Goal: Task Accomplishment & Management: Complete application form

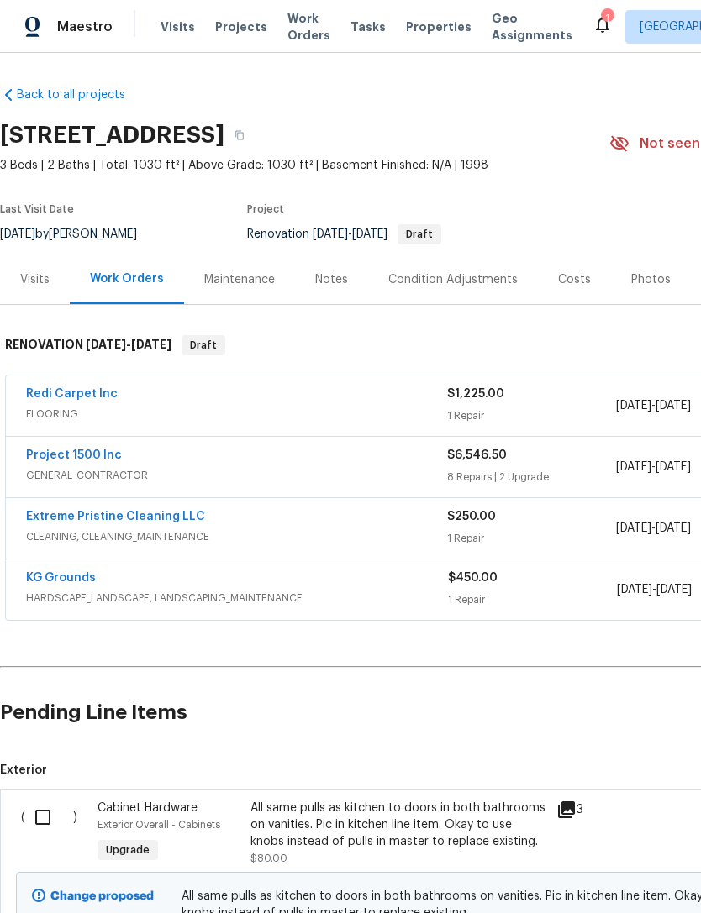
click at [39, 820] on input "checkbox" at bounding box center [49, 817] width 48 height 35
checkbox input "true"
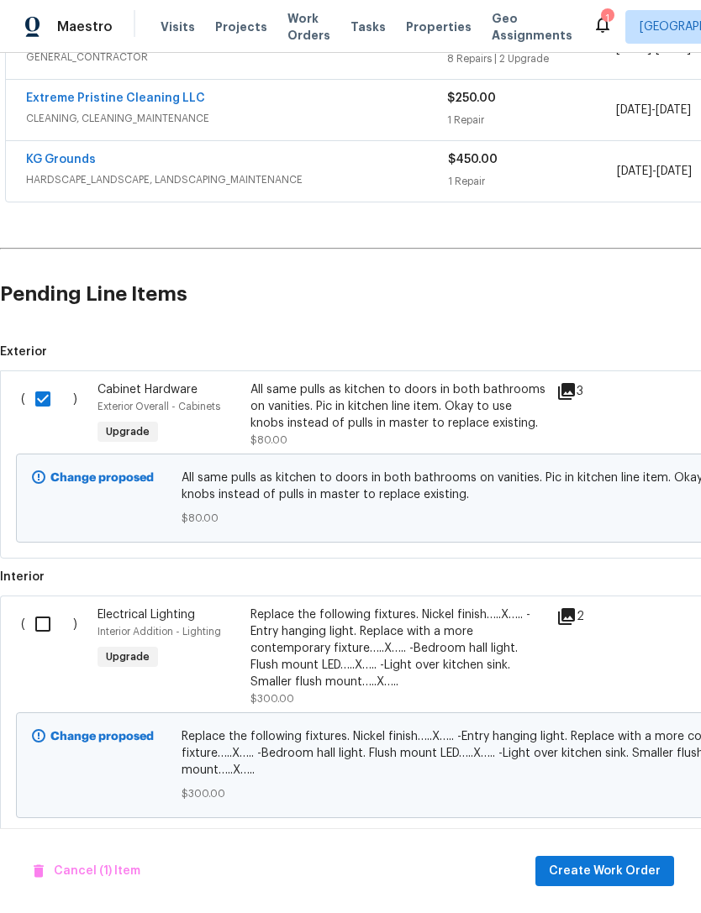
scroll to position [419, 0]
click at [41, 622] on input "checkbox" at bounding box center [49, 623] width 48 height 35
checkbox input "true"
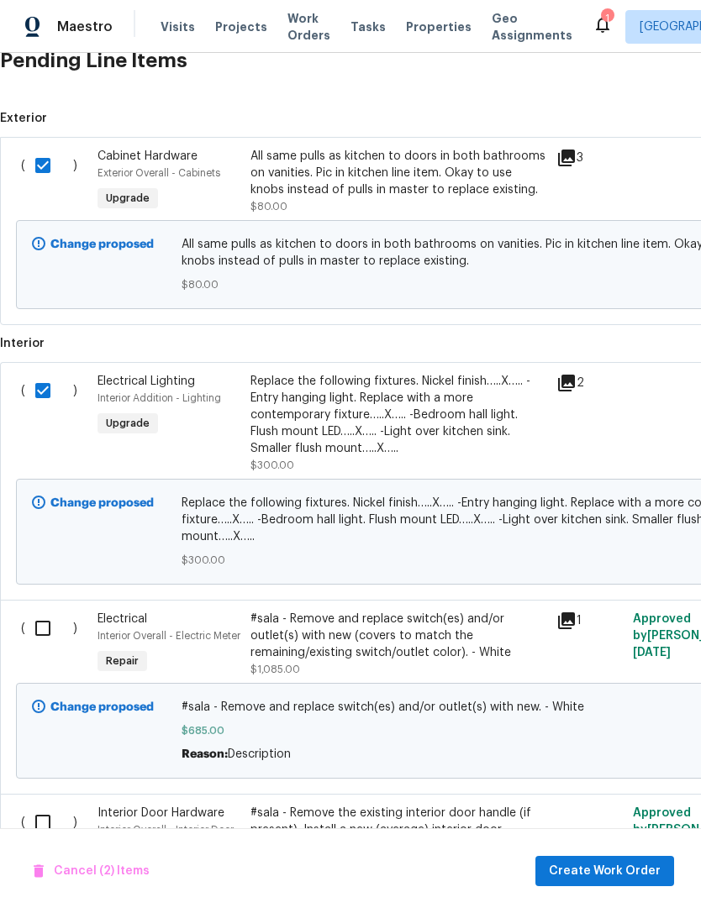
scroll to position [650, 0]
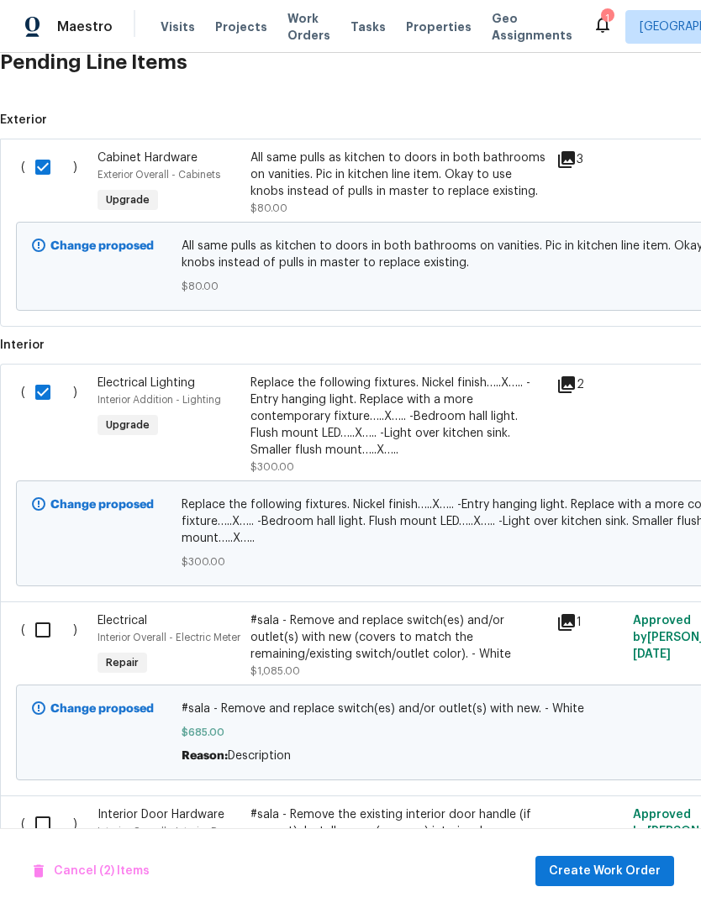
click at [38, 628] on input "checkbox" at bounding box center [49, 630] width 48 height 35
checkbox input "true"
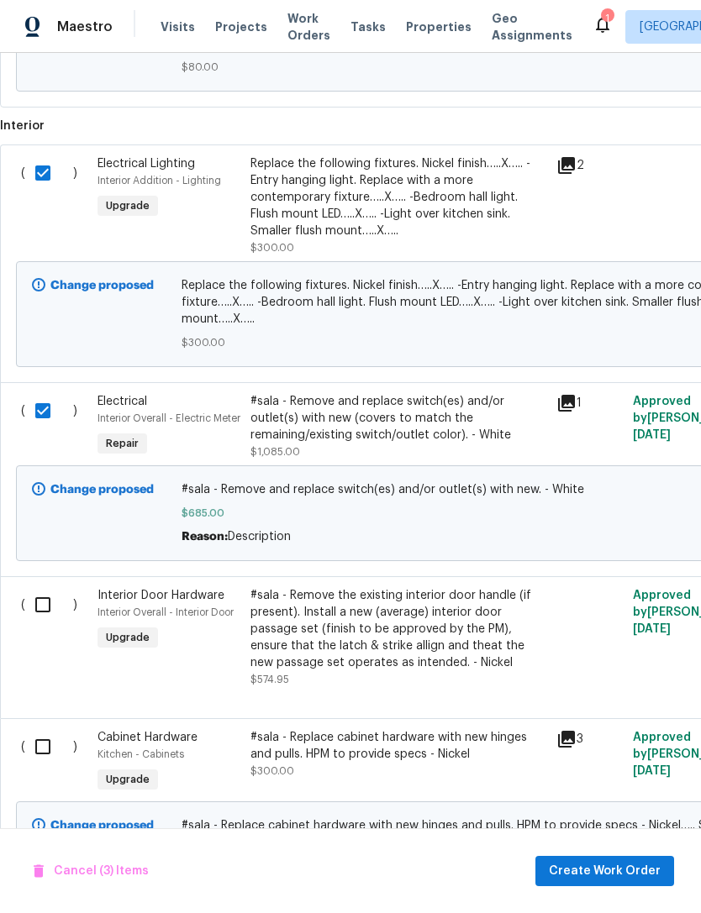
scroll to position [868, 0]
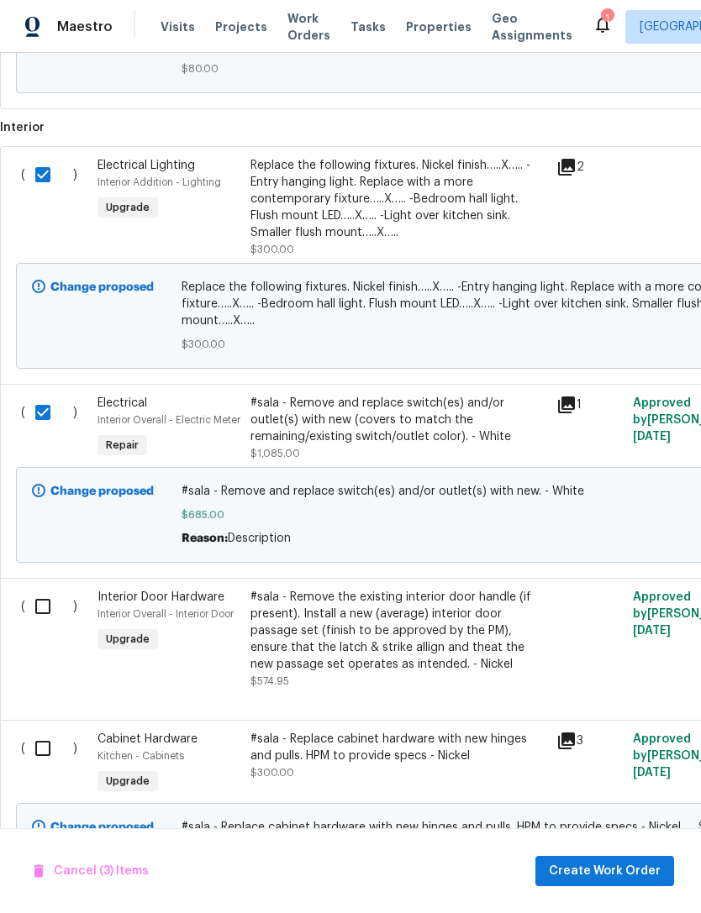
click at [45, 624] on input "checkbox" at bounding box center [49, 606] width 48 height 35
checkbox input "true"
click at [42, 766] on input "checkbox" at bounding box center [49, 748] width 48 height 35
checkbox input "true"
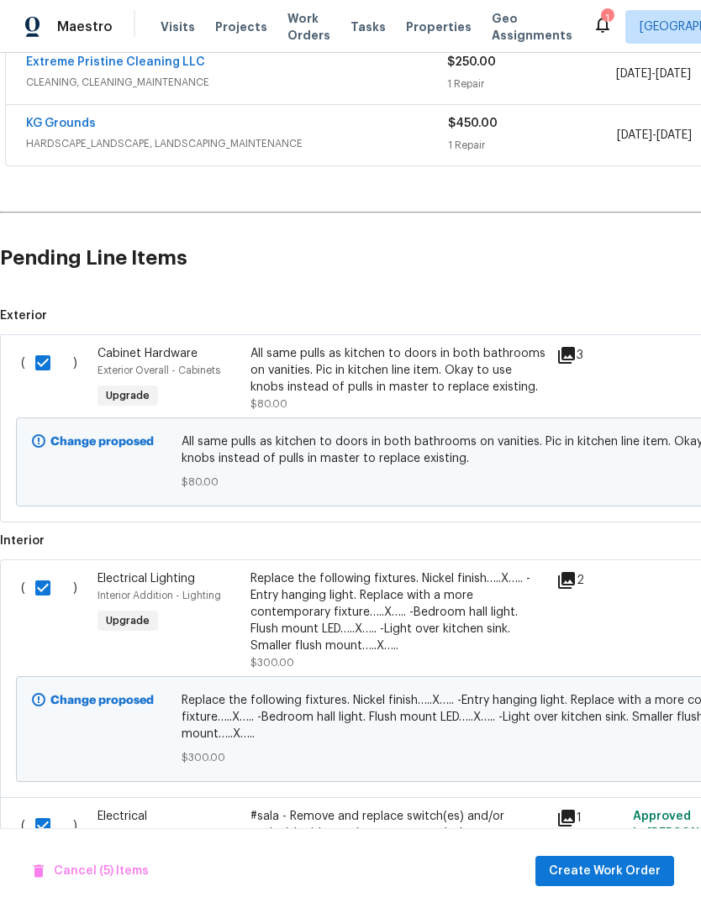
scroll to position [454, 0]
click at [613, 877] on span "Create Work Order" at bounding box center [605, 871] width 112 height 21
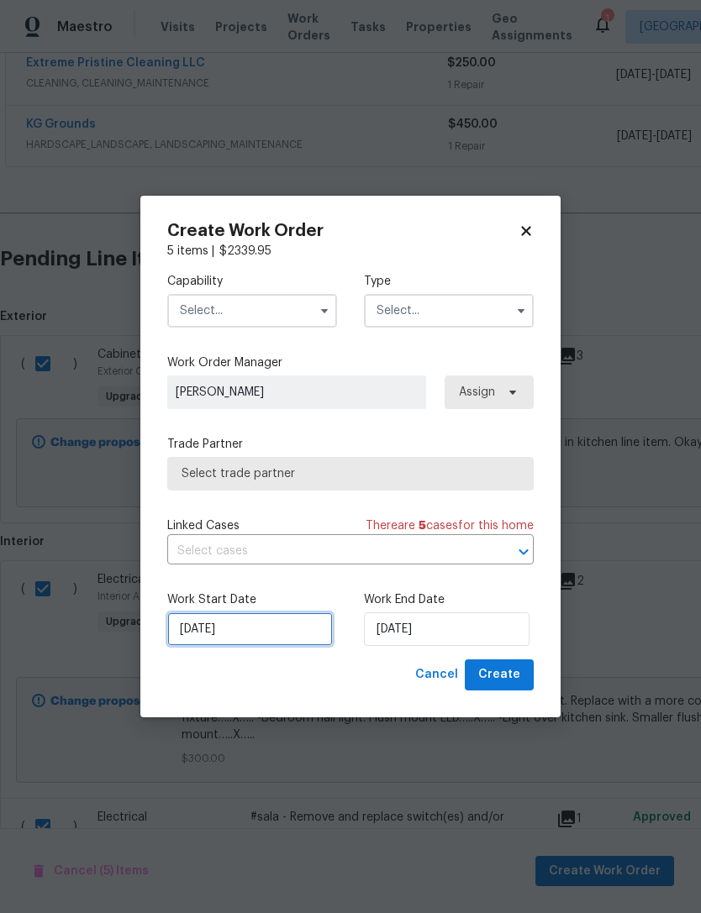
click at [197, 638] on input "[DATE]" at bounding box center [250, 630] width 166 height 34
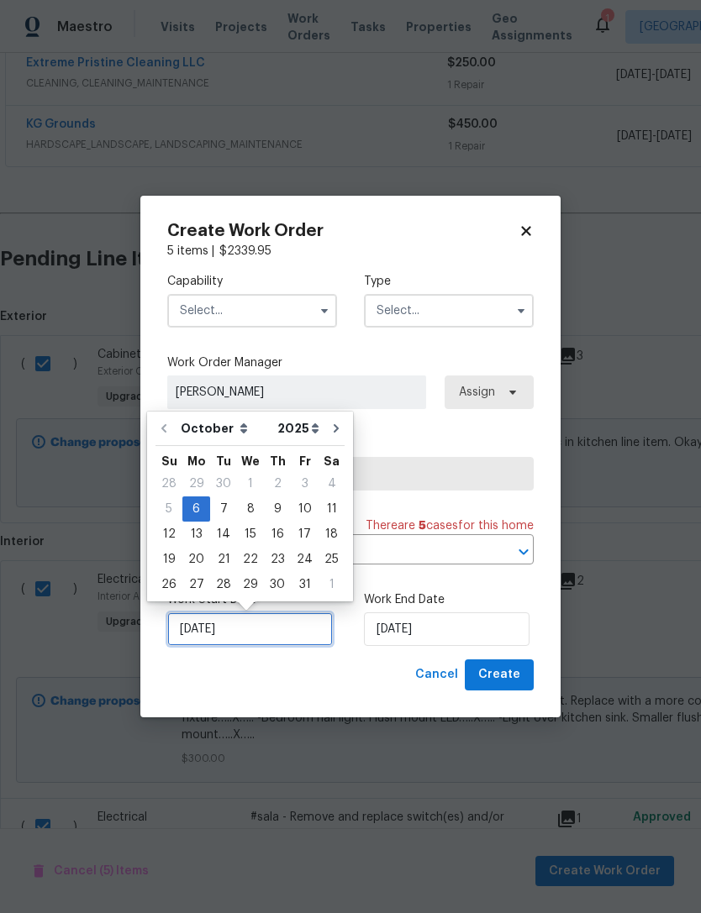
scroll to position [31, 0]
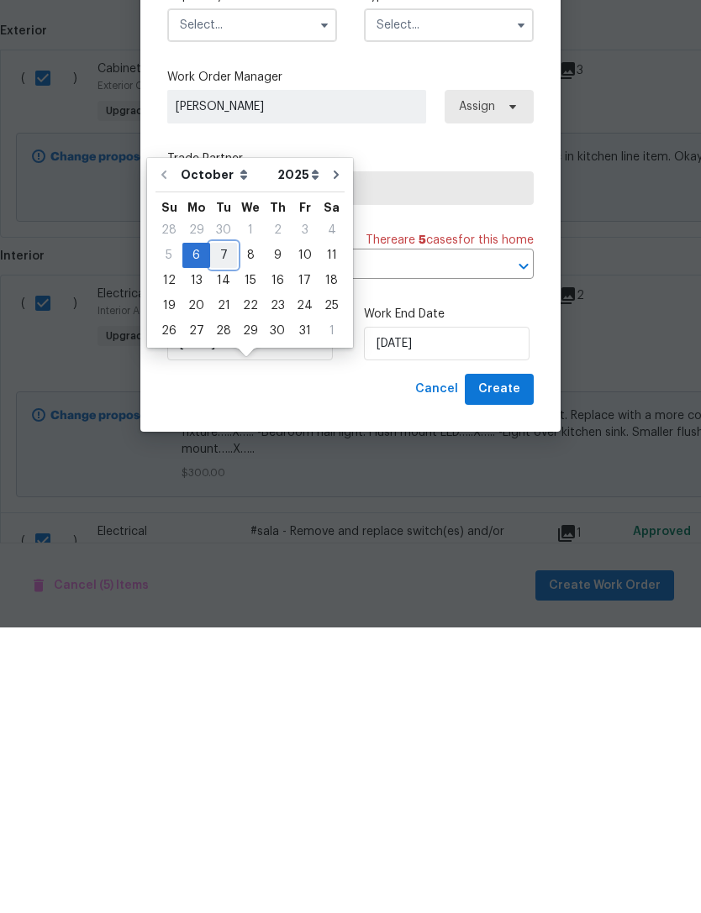
click at [218, 529] on div "7" at bounding box center [223, 541] width 27 height 24
type input "[DATE]"
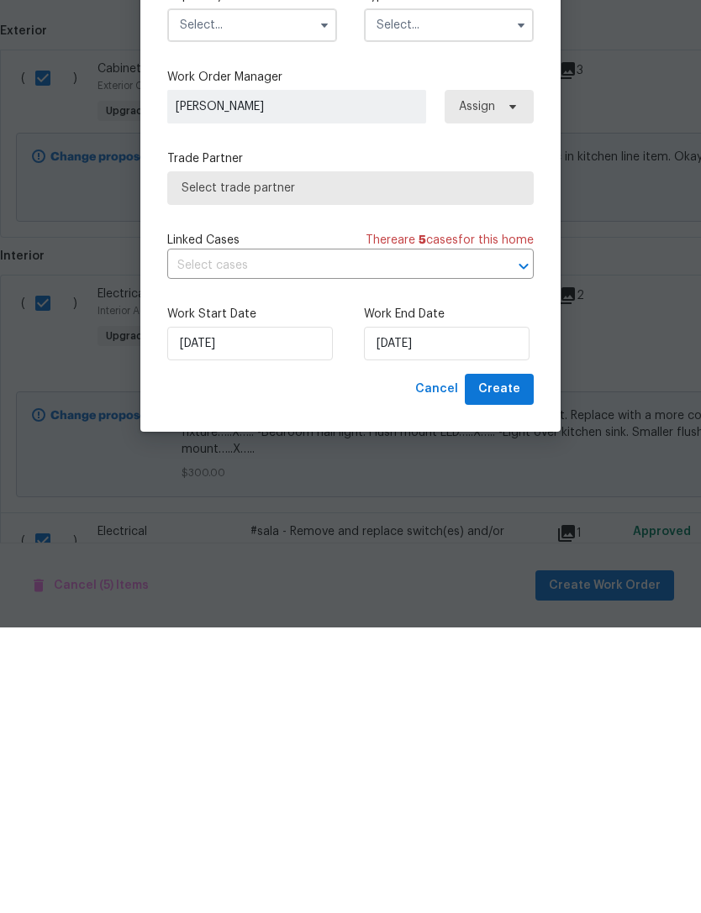
scroll to position [54, 0]
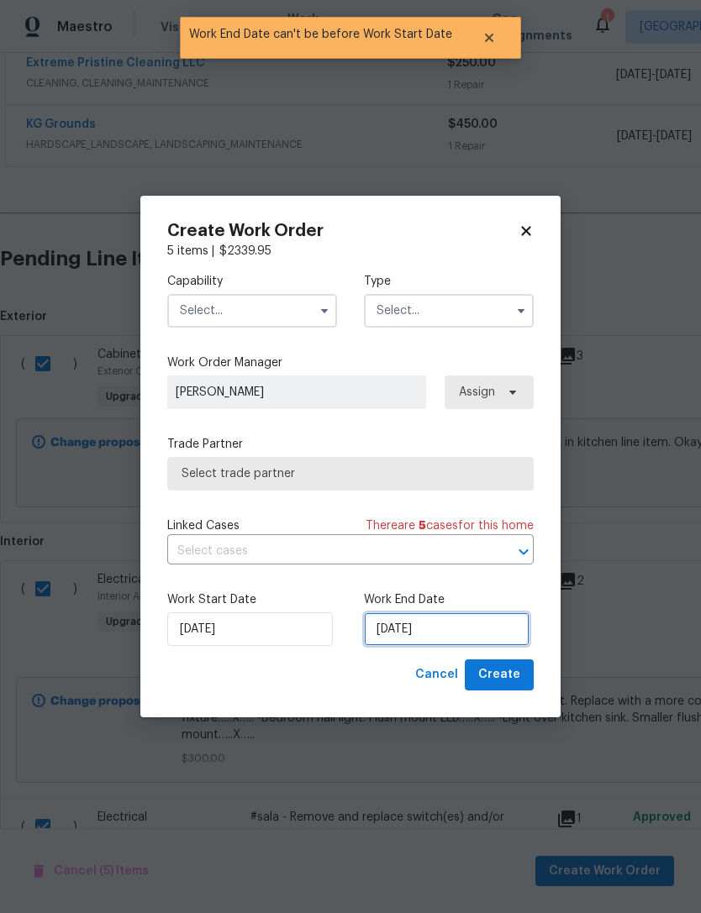
click at [485, 631] on input "[DATE]" at bounding box center [447, 630] width 166 height 34
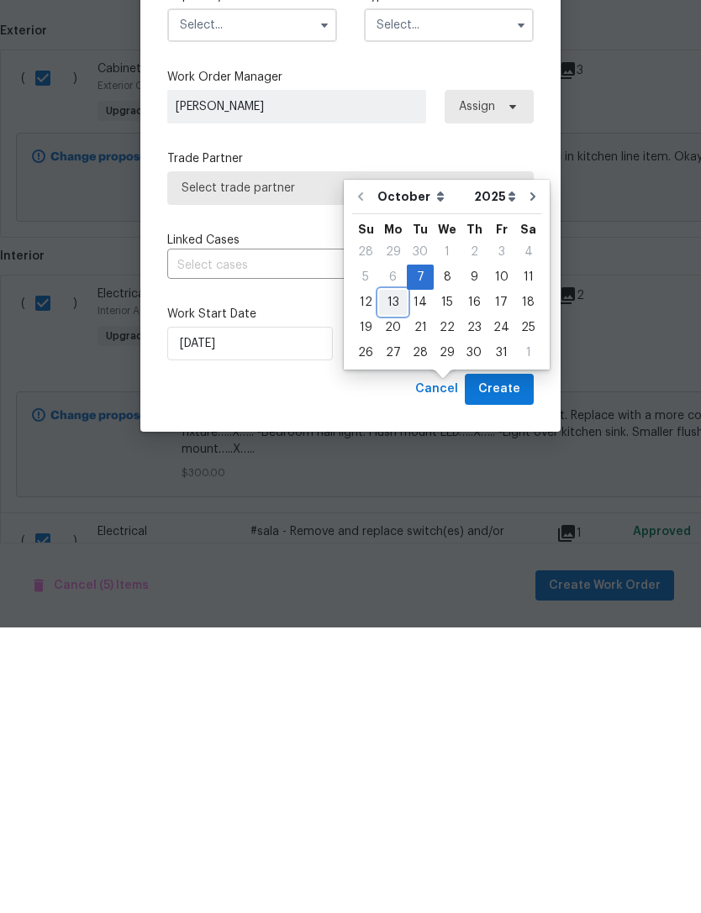
click at [381, 576] on div "13" at bounding box center [393, 588] width 28 height 24
type input "[DATE]"
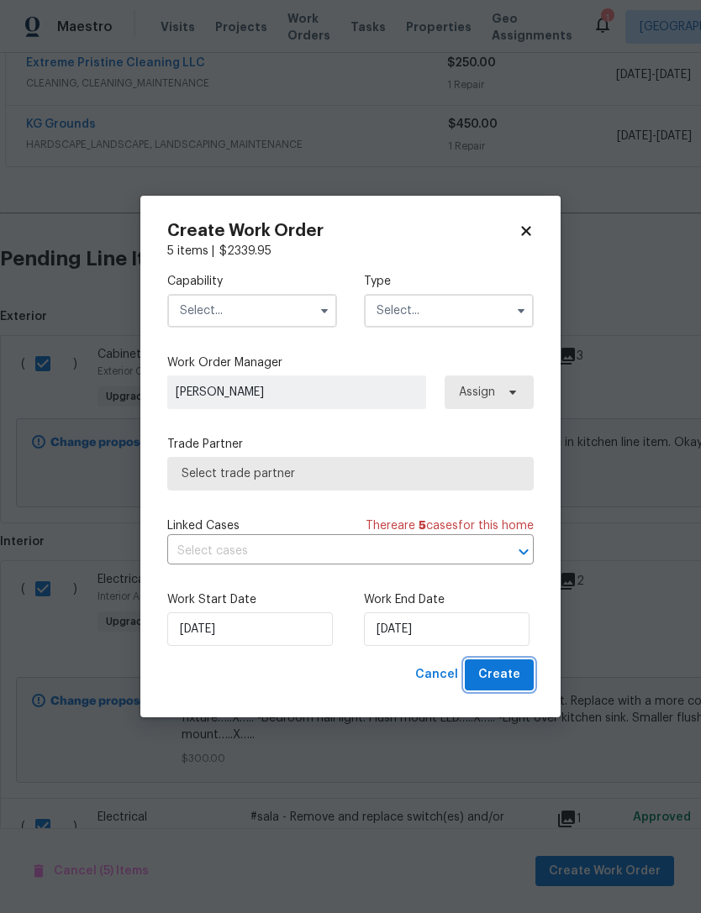
click at [517, 678] on span "Create" at bounding box center [499, 675] width 42 height 21
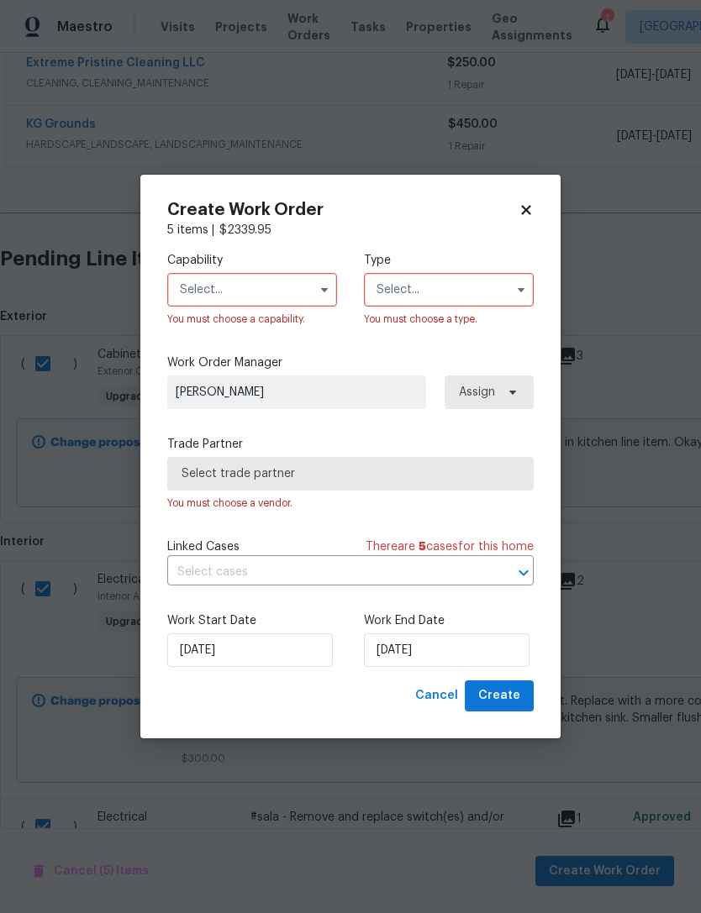
click at [201, 291] on input "text" at bounding box center [252, 290] width 170 height 34
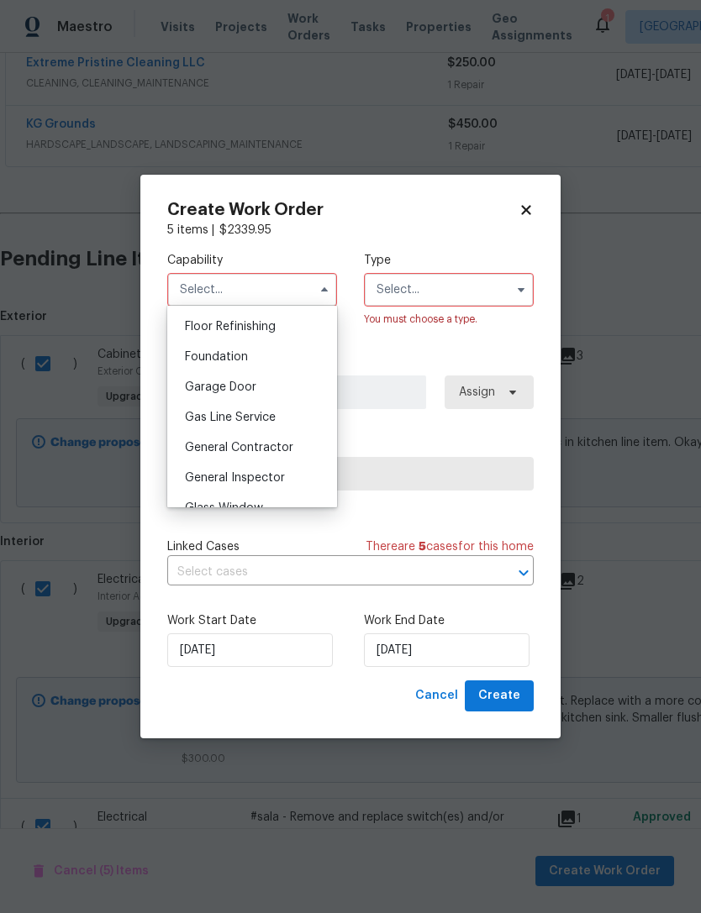
scroll to position [682, 0]
click at [235, 441] on span "General Contractor" at bounding box center [239, 446] width 108 height 12
type input "General Contractor"
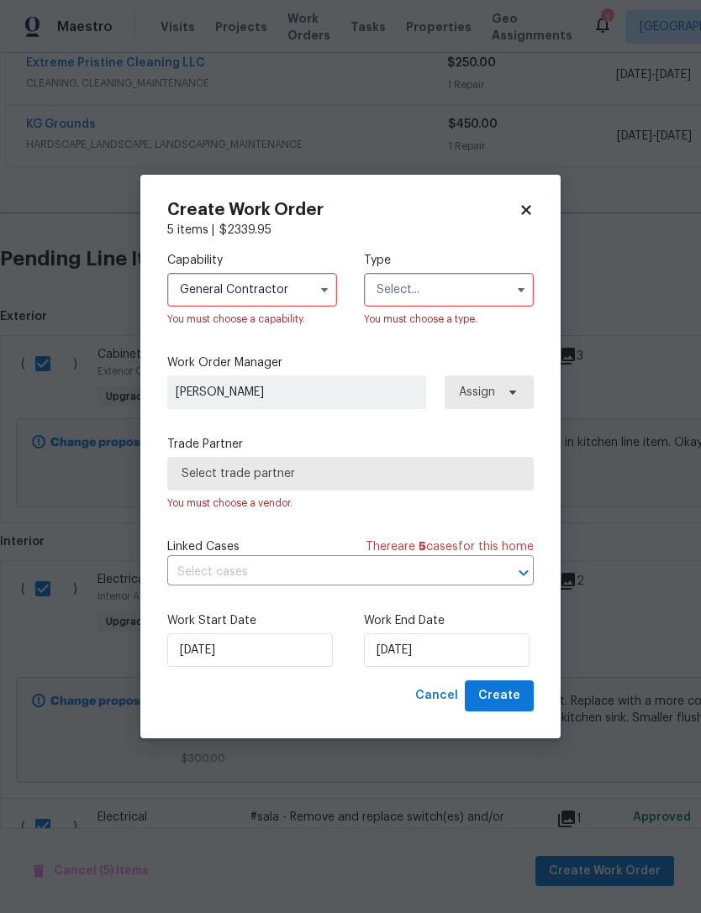
click at [392, 284] on input "text" at bounding box center [449, 290] width 170 height 34
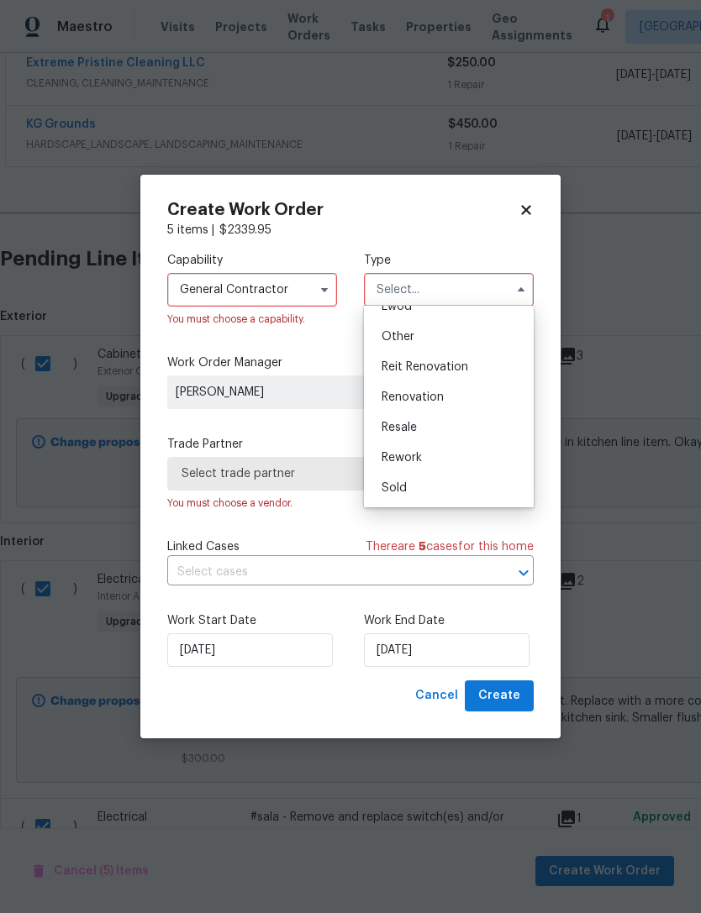
scroll to position [200, 0]
click at [396, 399] on span "Renovation" at bounding box center [412, 398] width 62 height 12
type input "Renovation"
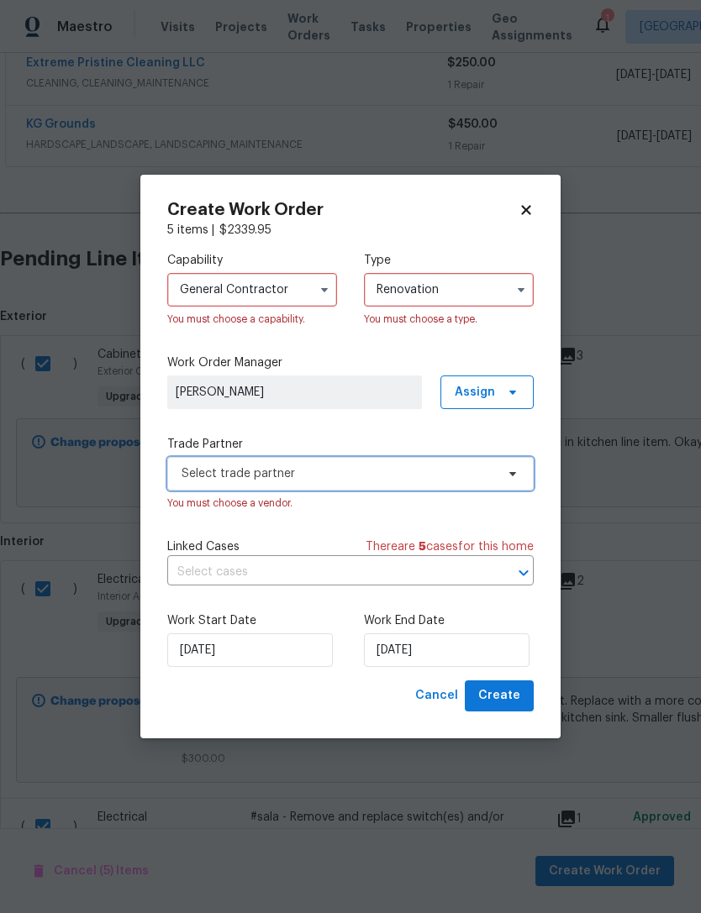
click at [195, 472] on span "Select trade partner" at bounding box center [337, 474] width 313 height 17
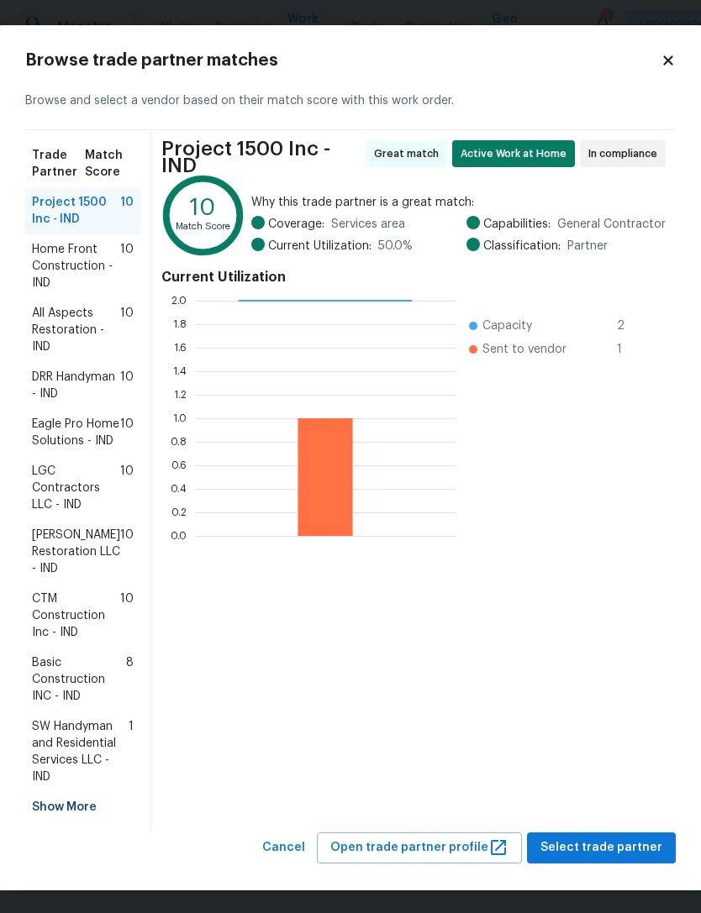
click at [66, 212] on span "Project 1500 Inc - IND" at bounding box center [76, 211] width 88 height 34
click at [616, 859] on span "Select trade partner" at bounding box center [601, 848] width 122 height 21
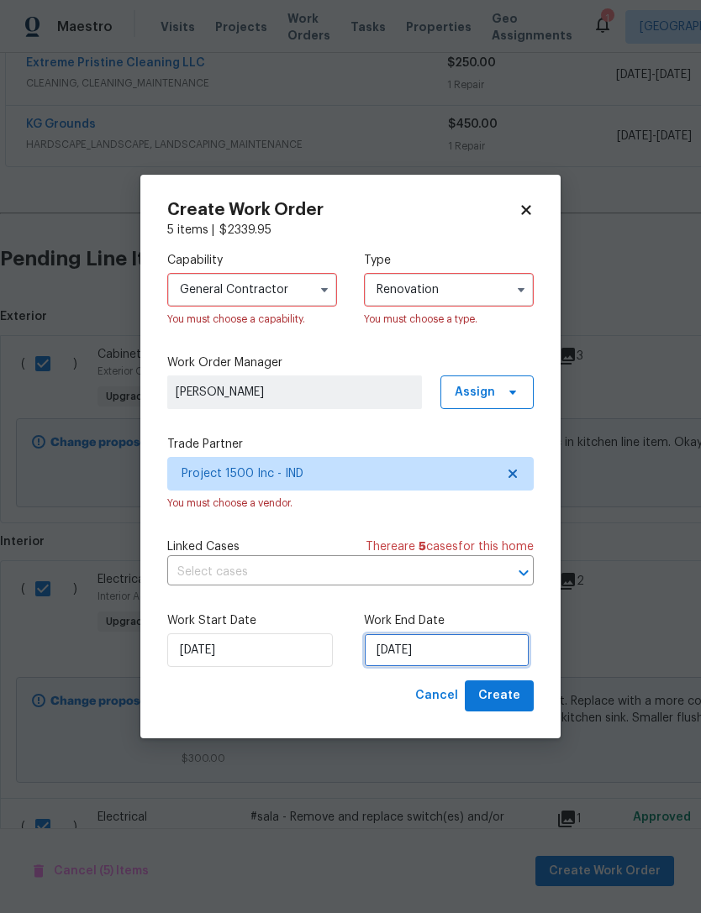
click at [491, 654] on input "[DATE]" at bounding box center [447, 651] width 166 height 34
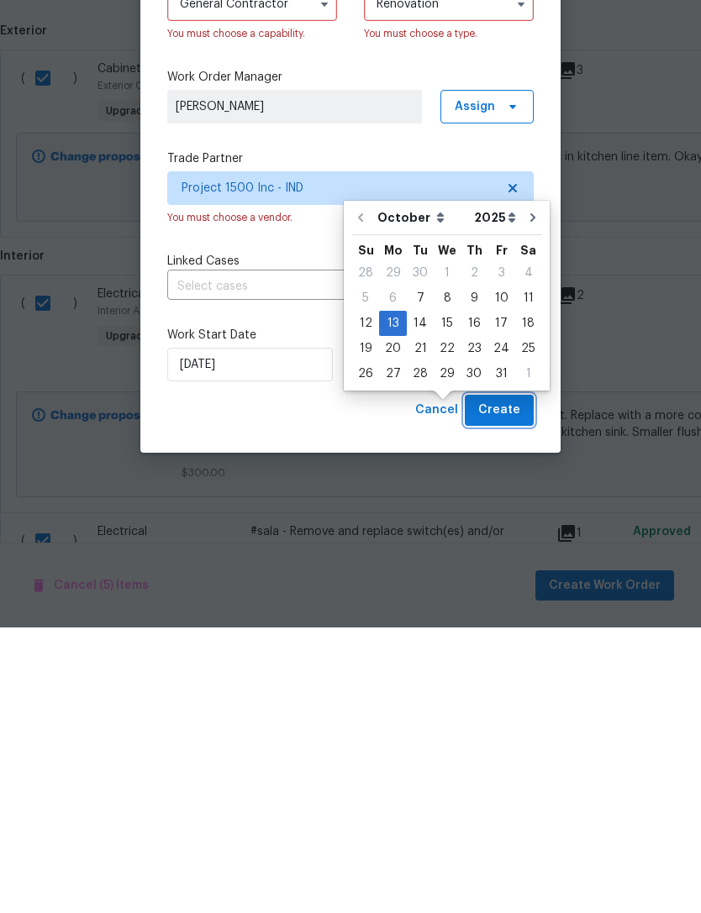
click at [522, 681] on button "Create" at bounding box center [499, 696] width 69 height 31
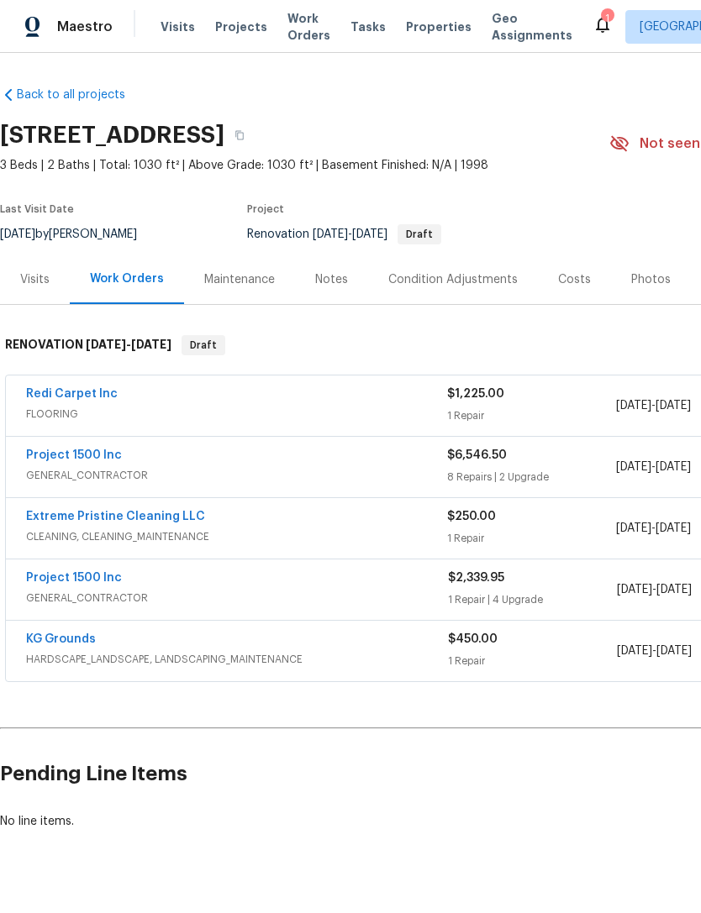
click at [109, 572] on link "Project 1500 Inc" at bounding box center [74, 578] width 96 height 12
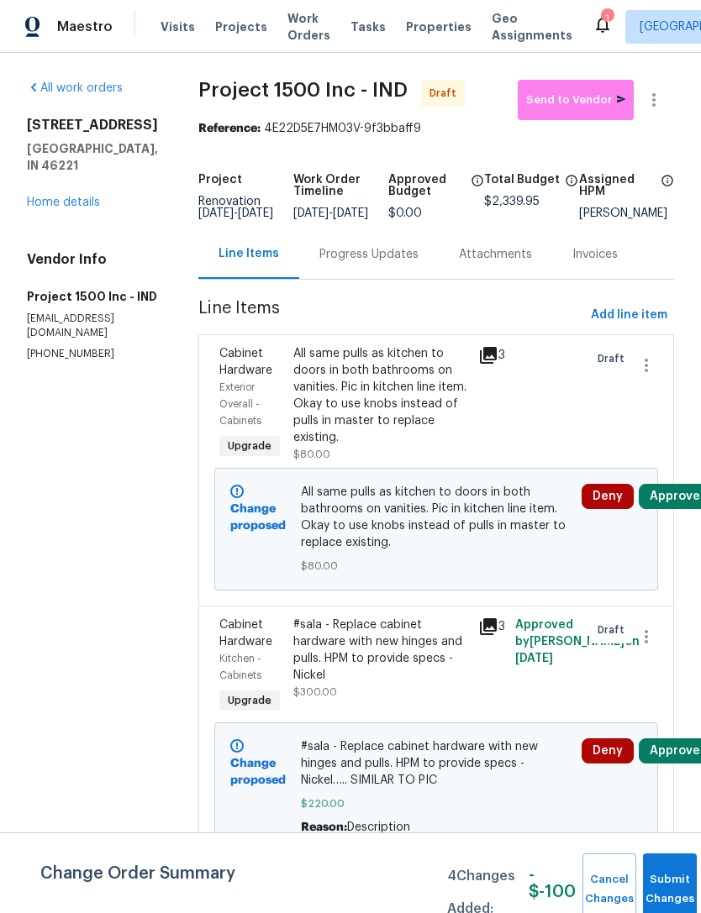
click at [308, 411] on div "All same pulls as kitchen to doors in both bathrooms on vanities. Pic in kitche…" at bounding box center [380, 395] width 175 height 101
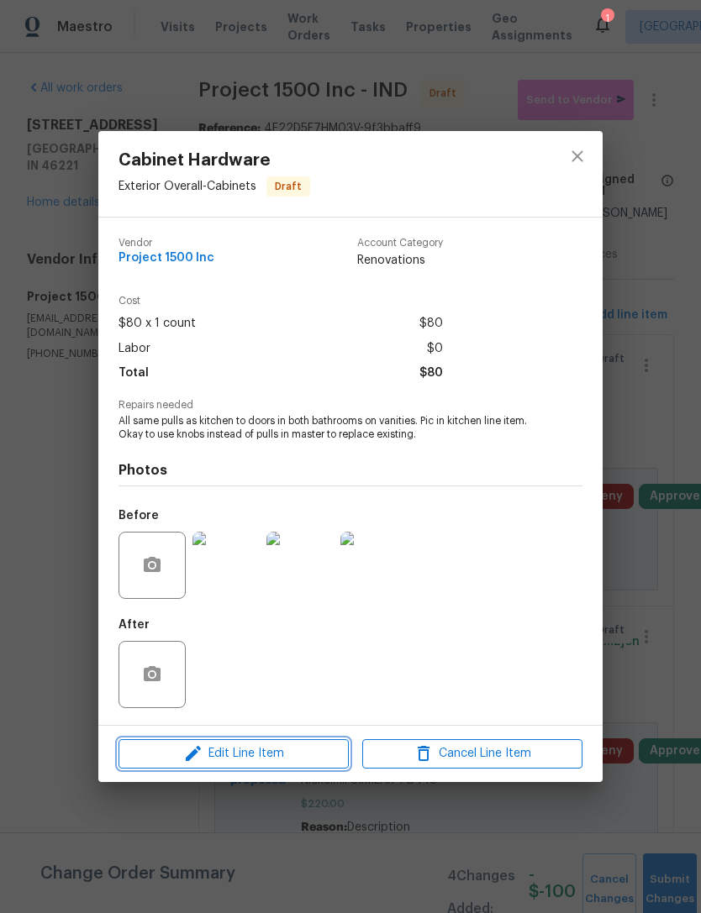
click at [217, 756] on span "Edit Line Item" at bounding box center [234, 754] width 220 height 21
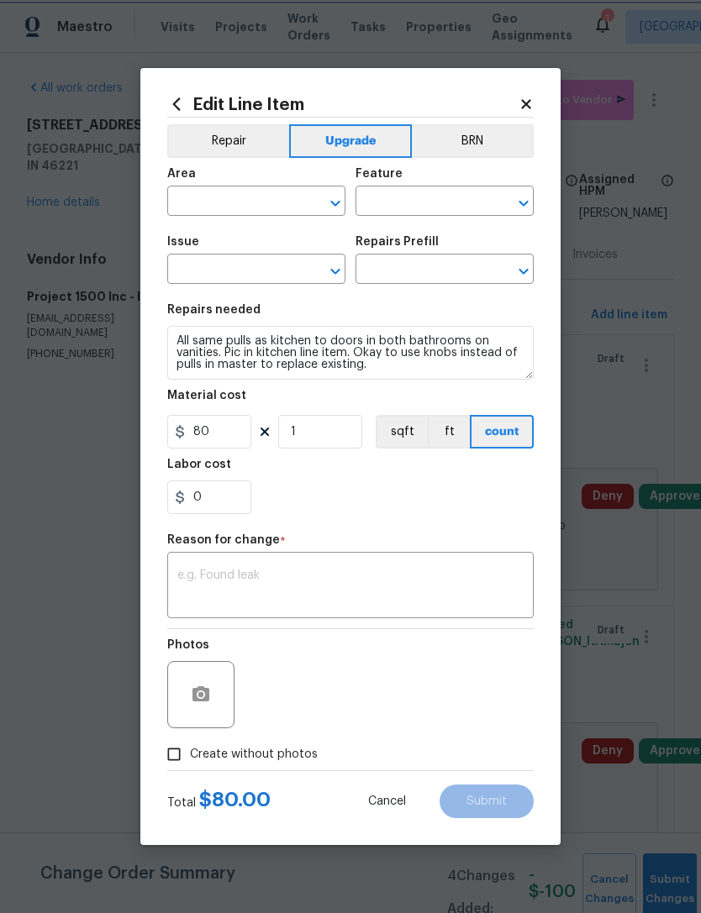
type input "Exterior Overall"
type input "Cabinets"
type input "Cabinet Hardware"
type input "Install New knobs/pulls $5.00"
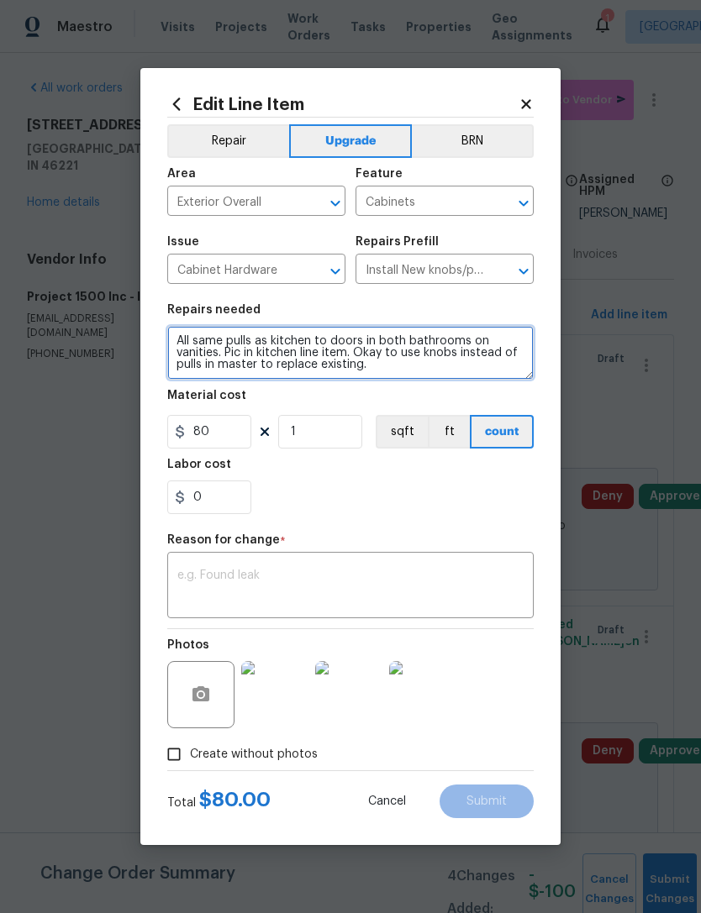
click at [175, 336] on textarea "All same pulls as kitchen to doors in both bathrooms on vanities. Pic in kitche…" at bounding box center [350, 353] width 366 height 54
type textarea "#sala All same pulls as kitchen to doors in both bathrooms on vanities. Pic in …"
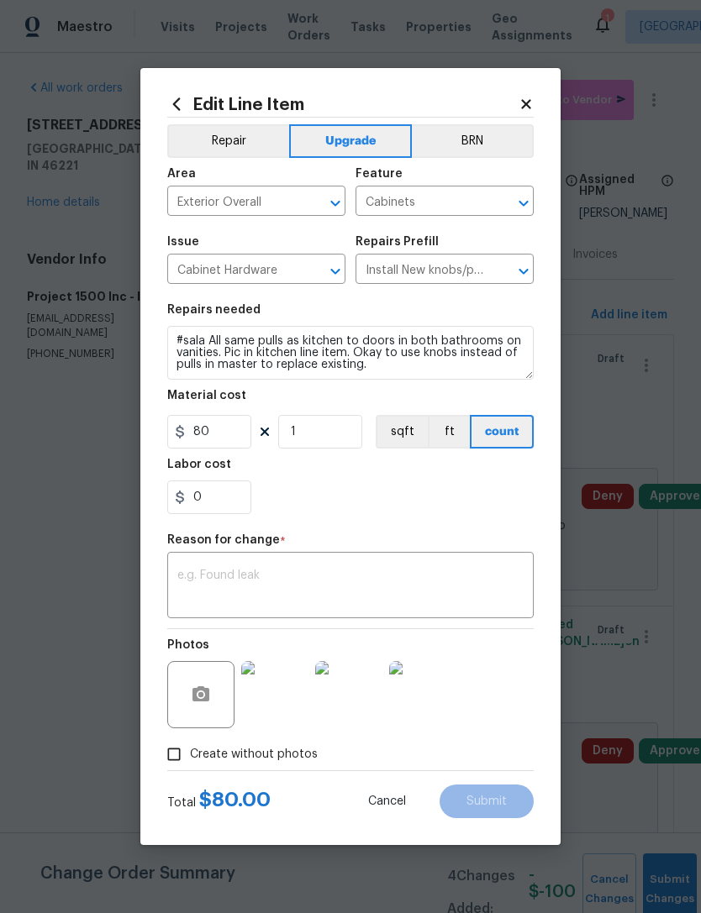
click at [502, 497] on div "0" at bounding box center [350, 498] width 366 height 34
click at [195, 573] on textarea at bounding box center [350, 587] width 346 height 35
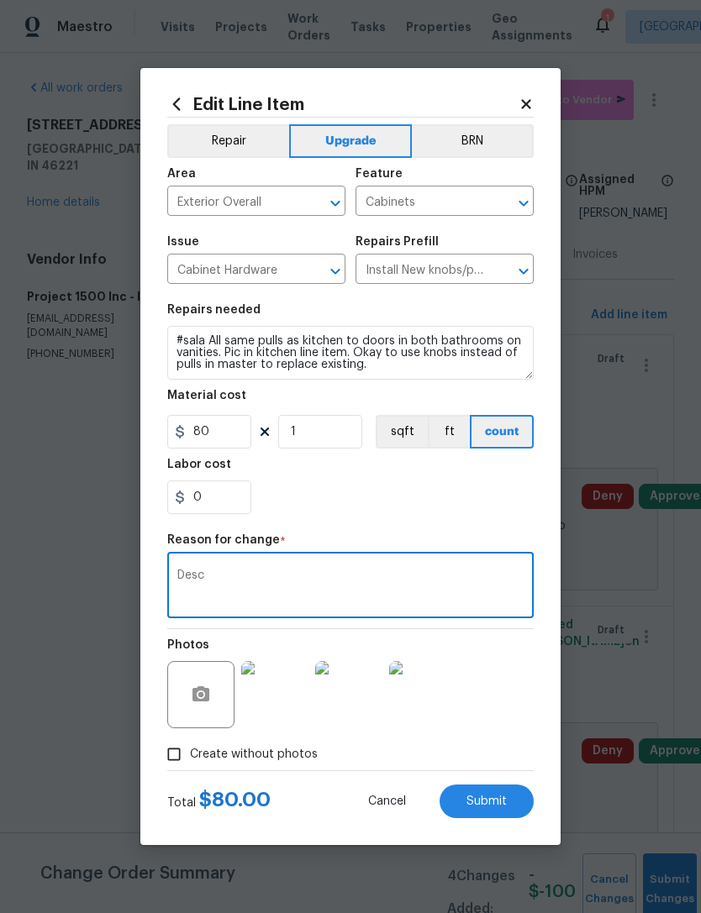
type textarea "Desc"
click at [473, 501] on div "0" at bounding box center [350, 498] width 366 height 34
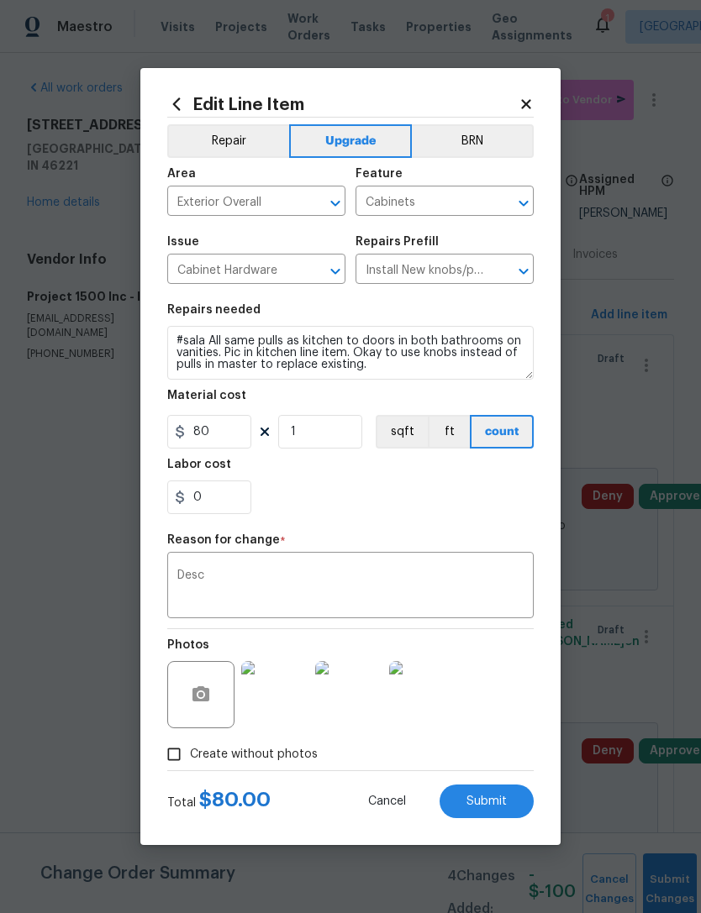
click at [509, 799] on button "Submit" at bounding box center [486, 802] width 94 height 34
type textarea "All same pulls as kitchen to doors in both bathrooms on vanities. Pic in kitche…"
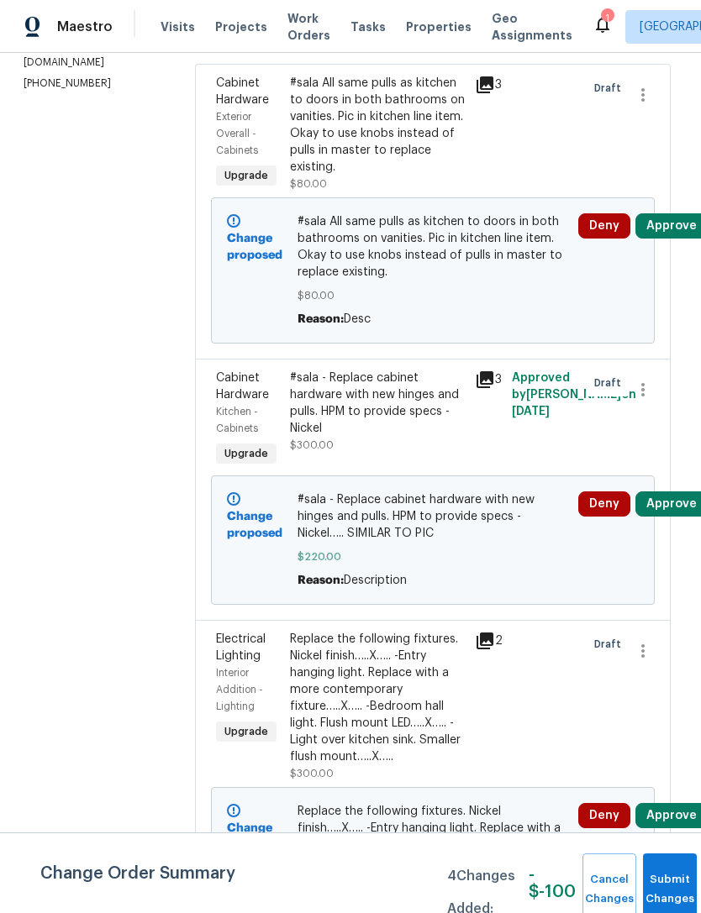
scroll to position [279, 4]
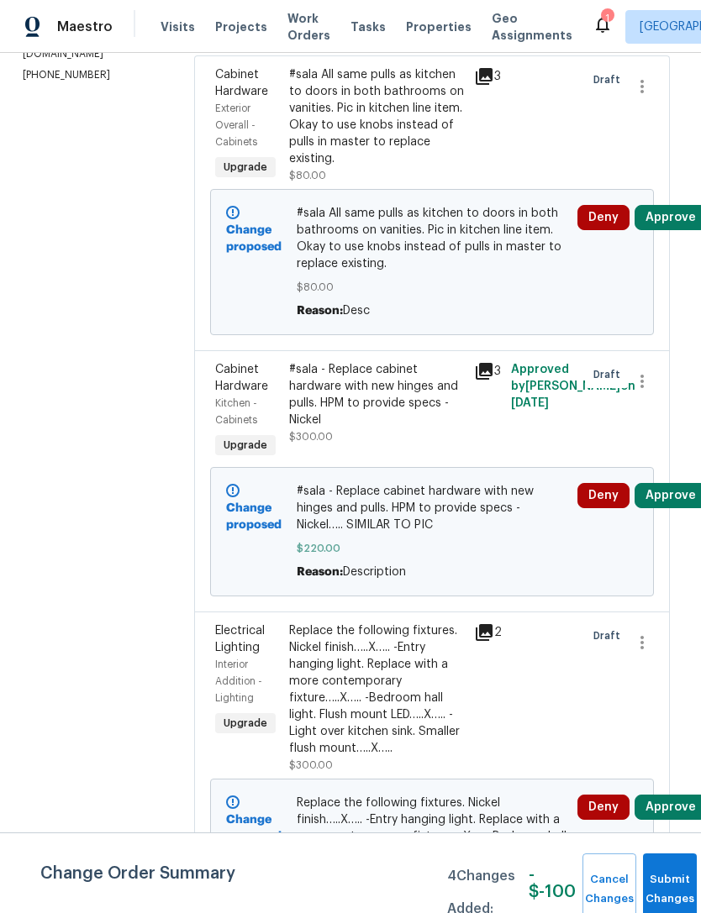
click at [425, 687] on div "Replace the following fixtures. Nickel finish…..X….. -Entry hanging light. Repl…" at bounding box center [376, 690] width 175 height 134
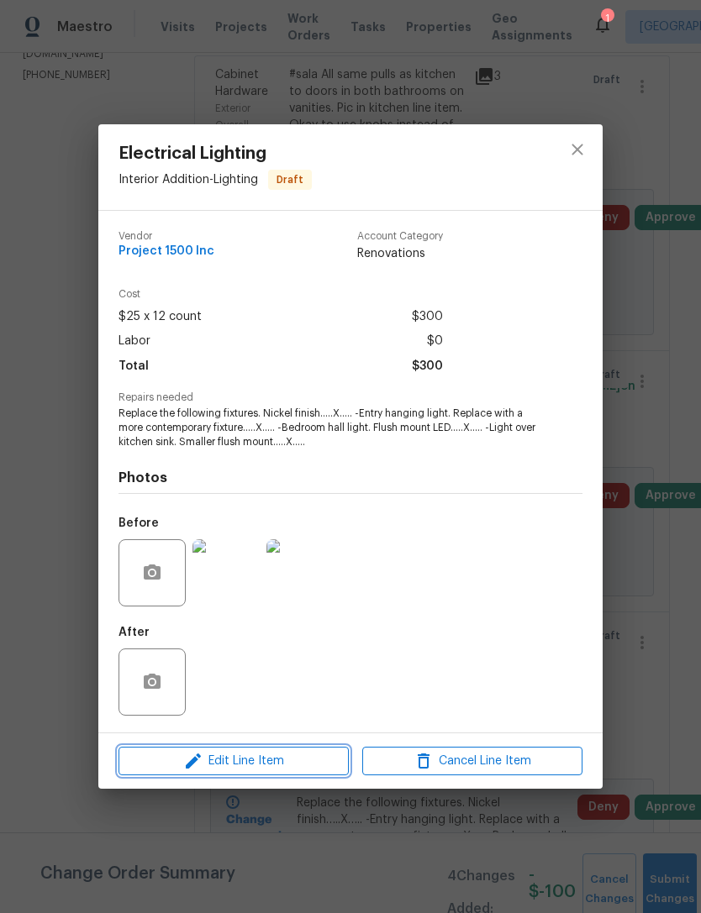
click at [197, 760] on icon "button" at bounding box center [193, 761] width 15 height 15
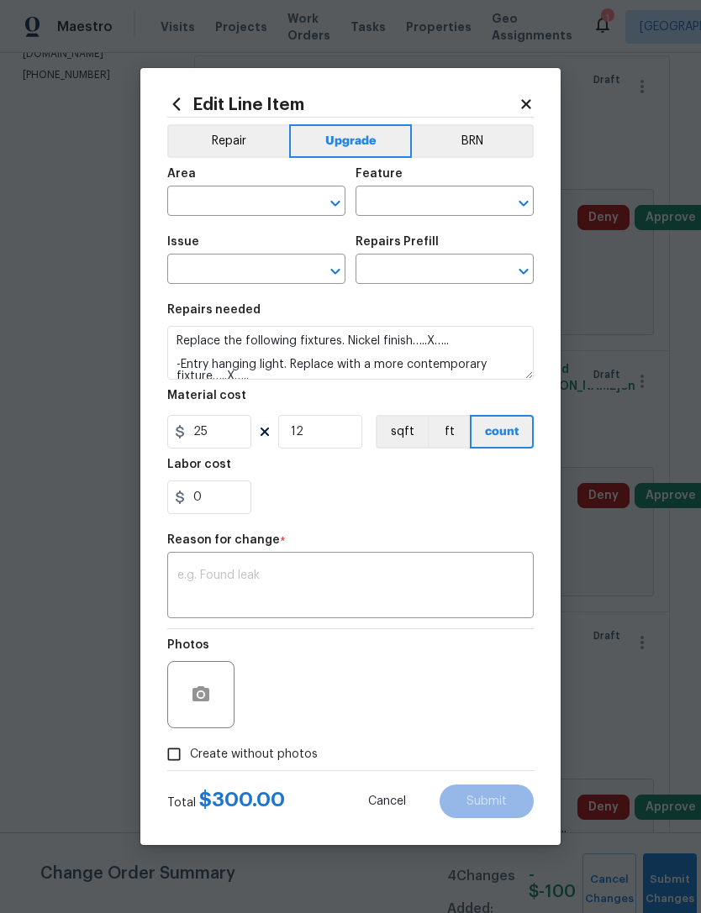
type input "Interior Addition"
type input "Lighting"
type input "Electrical Lighting"
type input "Replace Flush Mount Light $25.00"
click at [183, 576] on textarea at bounding box center [350, 587] width 346 height 35
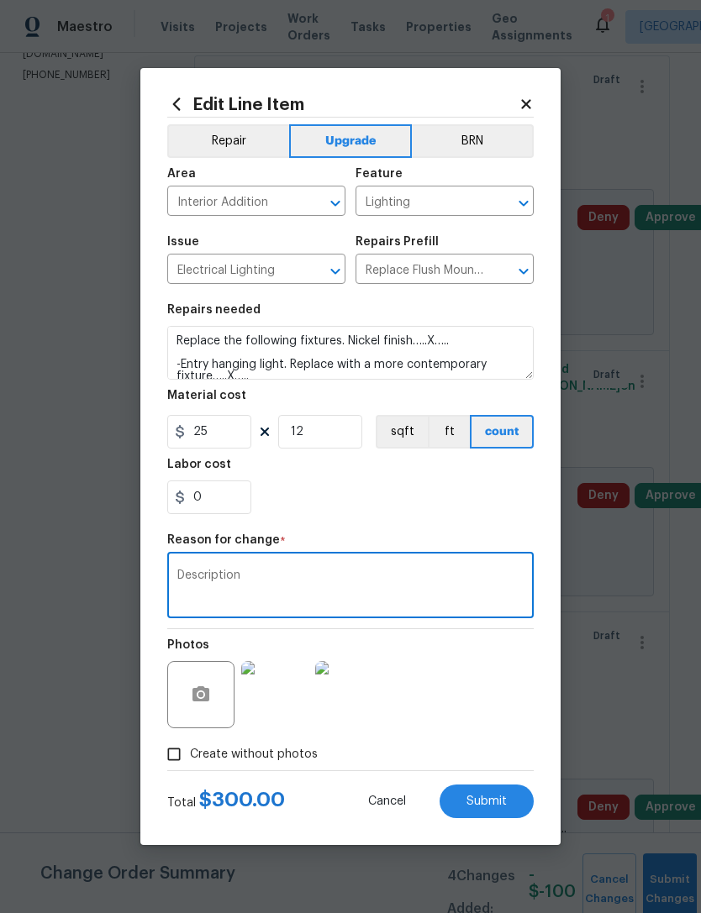
type textarea "Description"
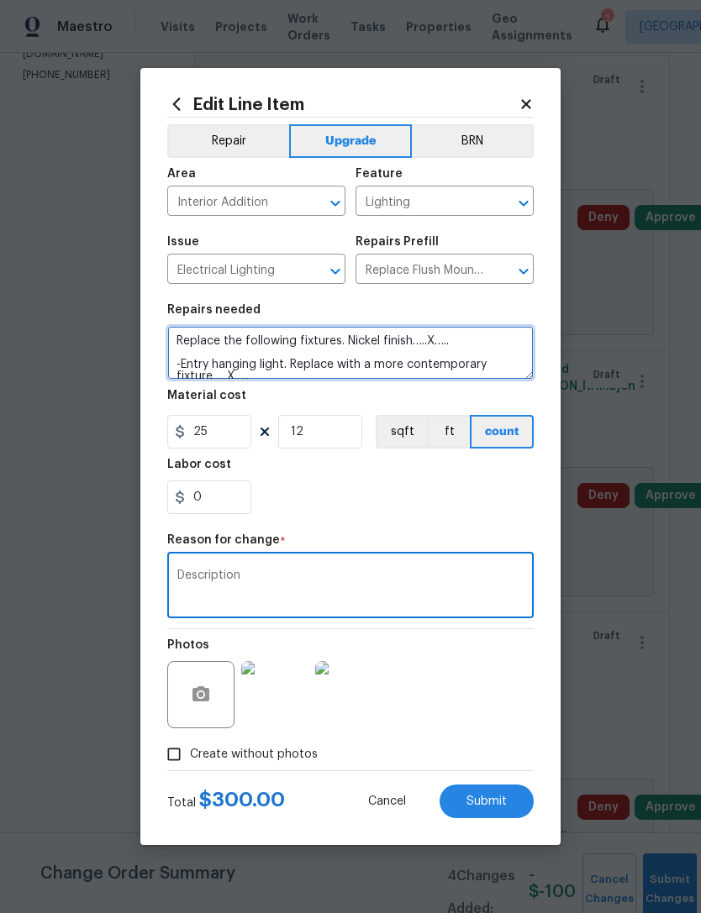
click at [181, 336] on textarea "Replace the following fixtures. Nickel finish…..X….. -Entry hanging light. Repl…" at bounding box center [350, 353] width 366 height 54
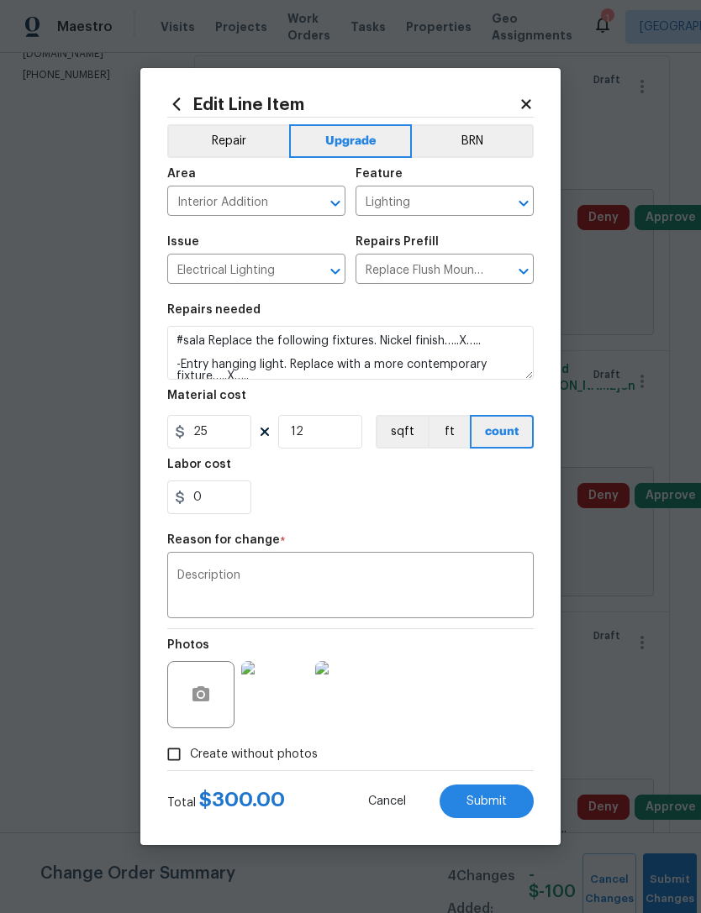
click at [502, 502] on div "0" at bounding box center [350, 498] width 366 height 34
click at [516, 799] on button "Submit" at bounding box center [486, 802] width 94 height 34
type textarea "Replace the following fixtures. Nickel finish…..X….. -Entry hanging light. Repl…"
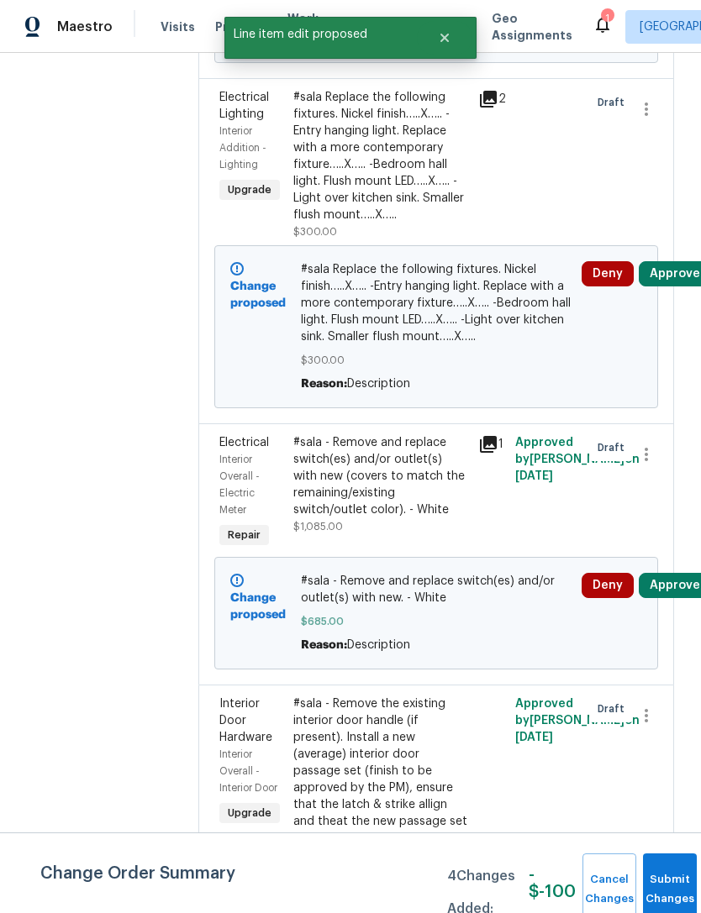
scroll to position [812, 0]
click at [662, 887] on span "Submit Changes" at bounding box center [669, 890] width 37 height 39
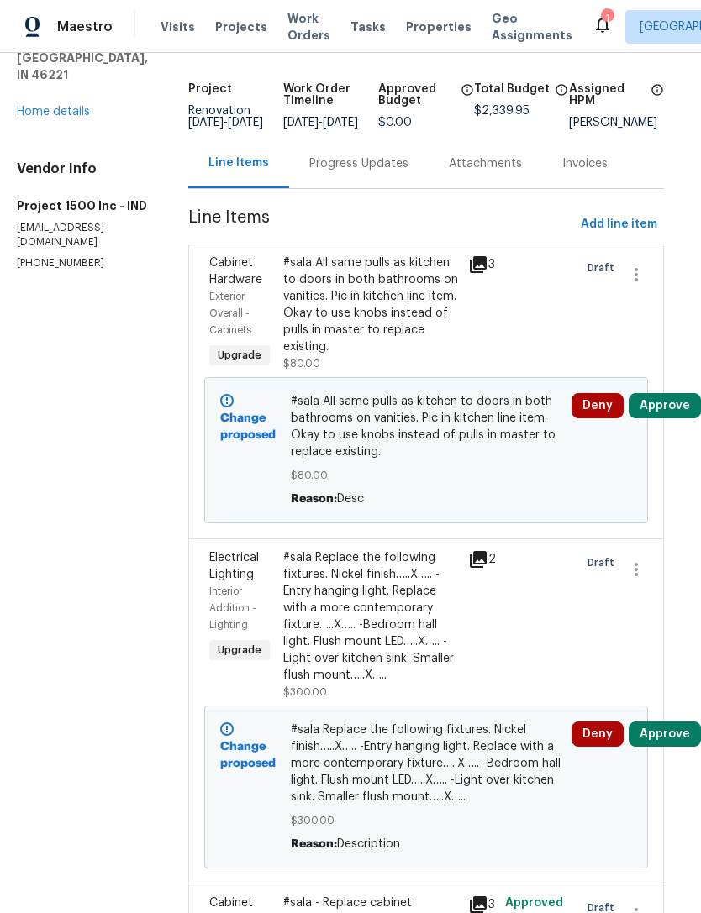
scroll to position [91, 8]
click at [56, 106] on link "Home details" at bounding box center [54, 112] width 73 height 12
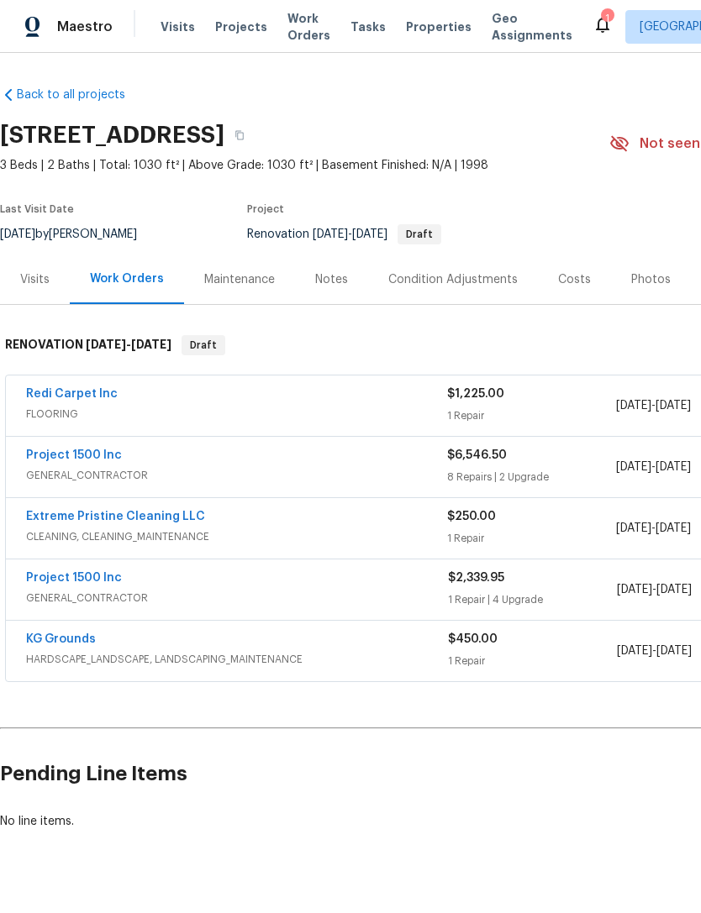
click at [100, 583] on link "Project 1500 Inc" at bounding box center [74, 578] width 96 height 12
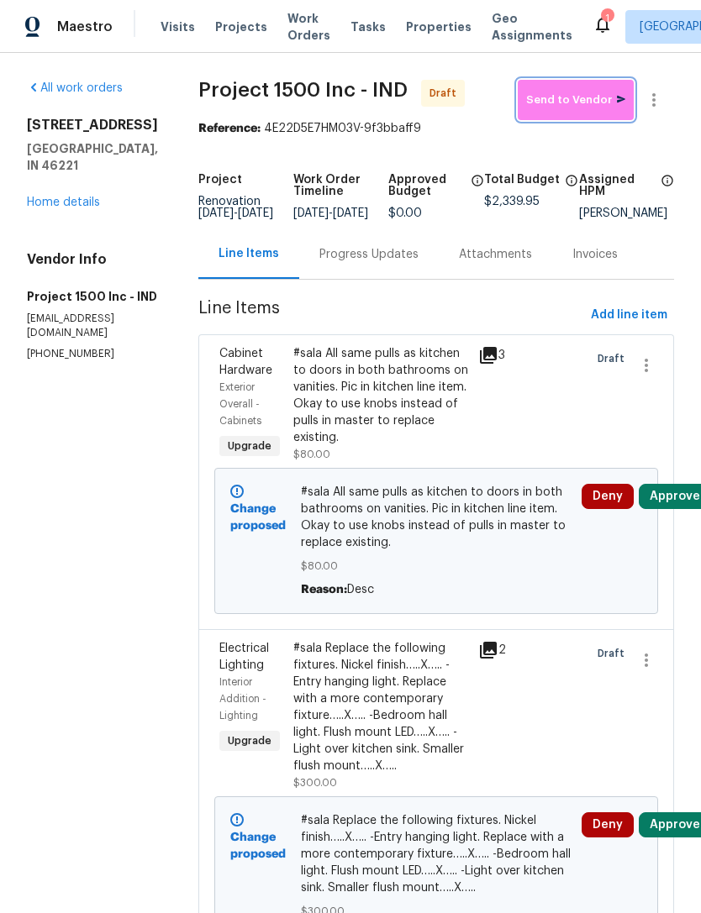
click at [574, 97] on span "Send to Vendor" at bounding box center [575, 100] width 99 height 19
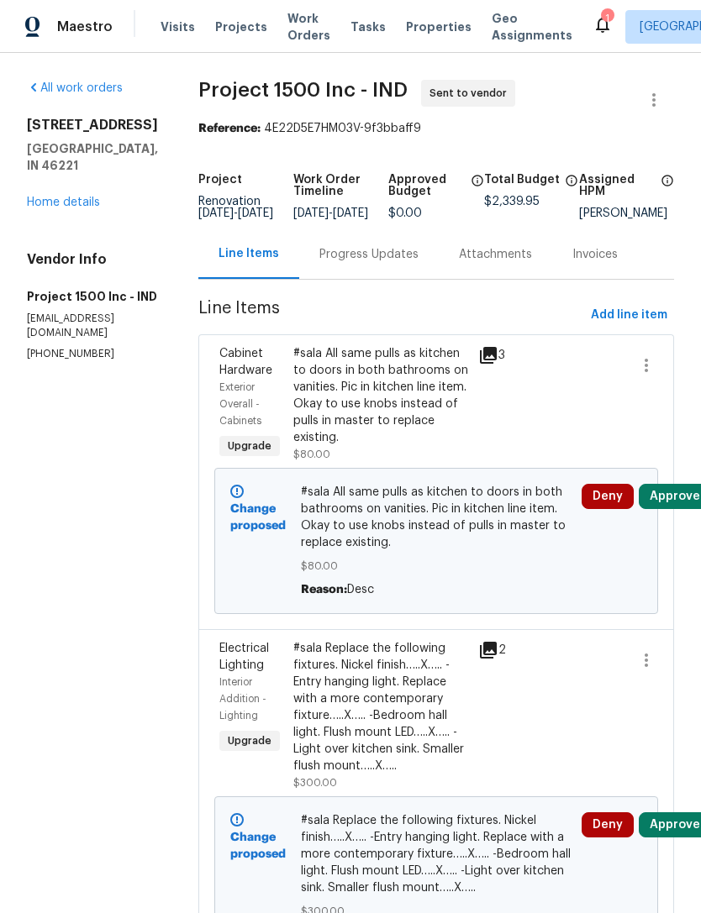
click at [61, 197] on link "Home details" at bounding box center [63, 203] width 73 height 12
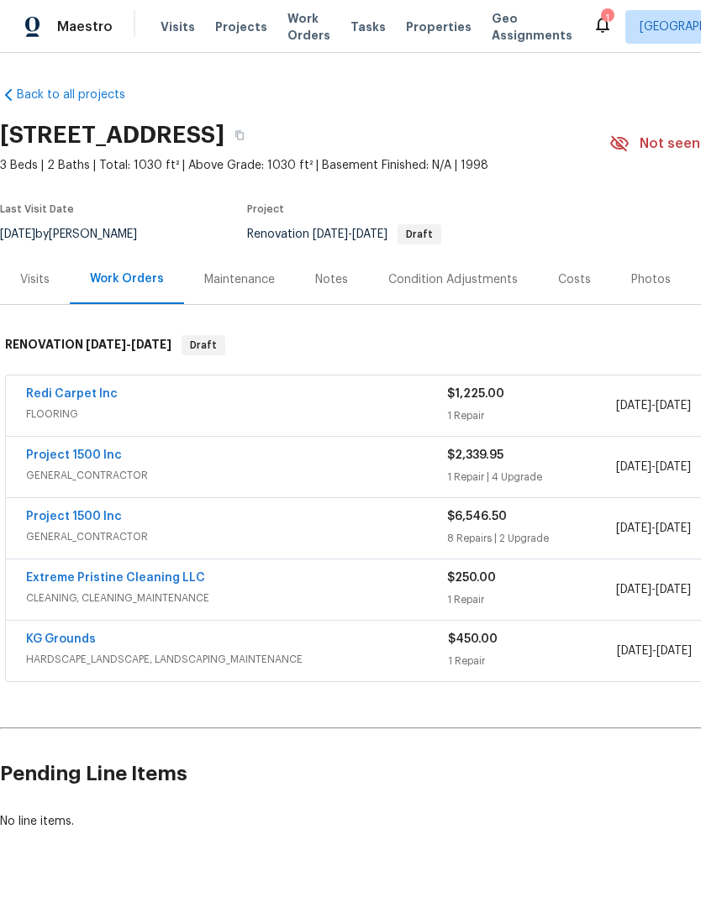
click at [100, 518] on link "Project 1500 Inc" at bounding box center [74, 517] width 96 height 12
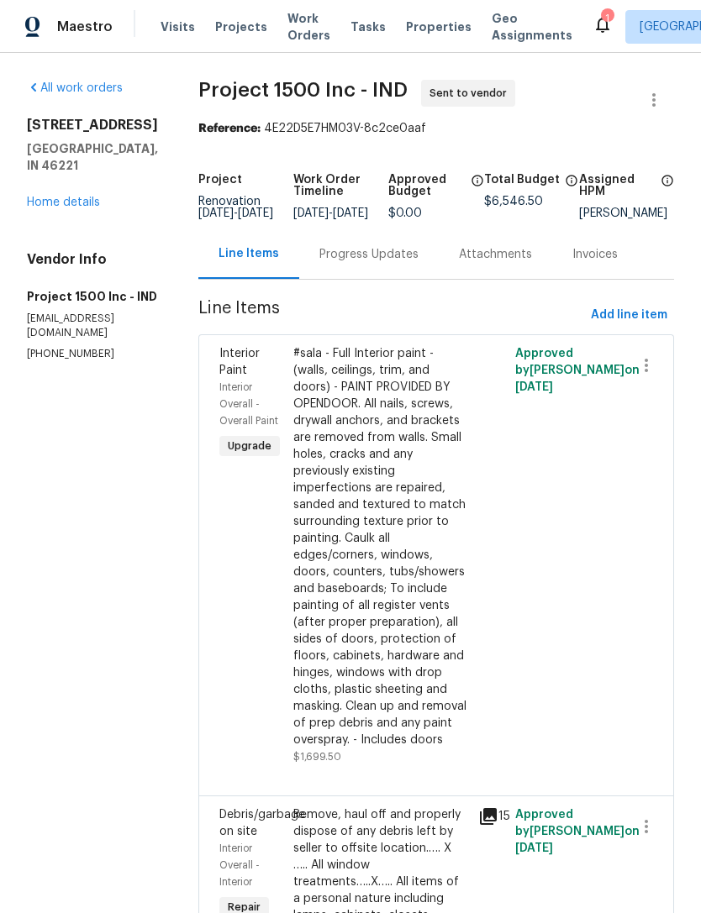
click at [366, 262] on div "Progress Updates" at bounding box center [368, 254] width 99 height 17
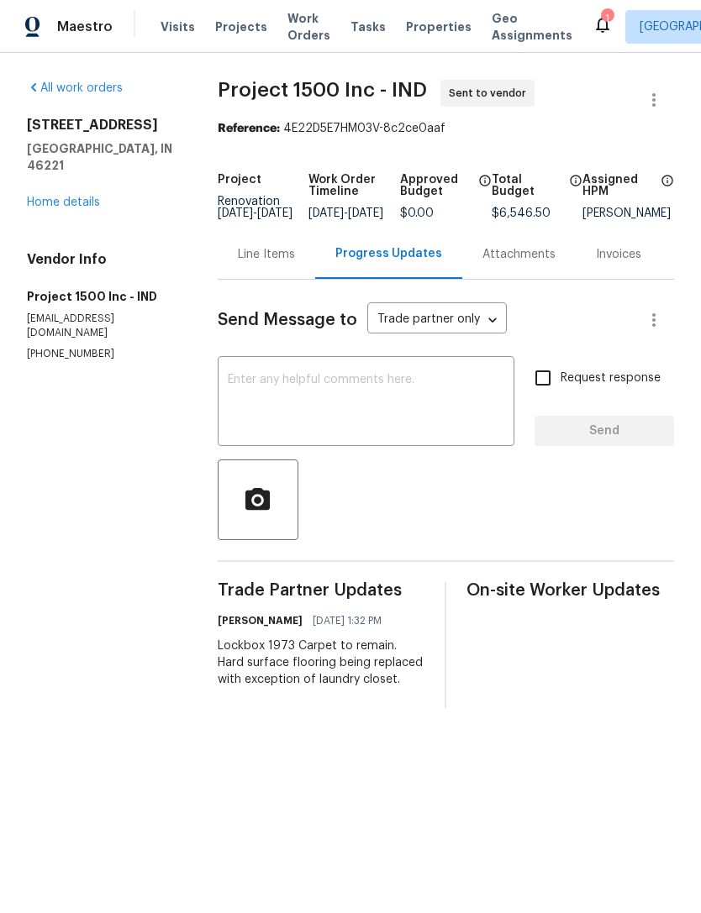
click at [63, 197] on link "Home details" at bounding box center [63, 203] width 73 height 12
